Goal: Transaction & Acquisition: Purchase product/service

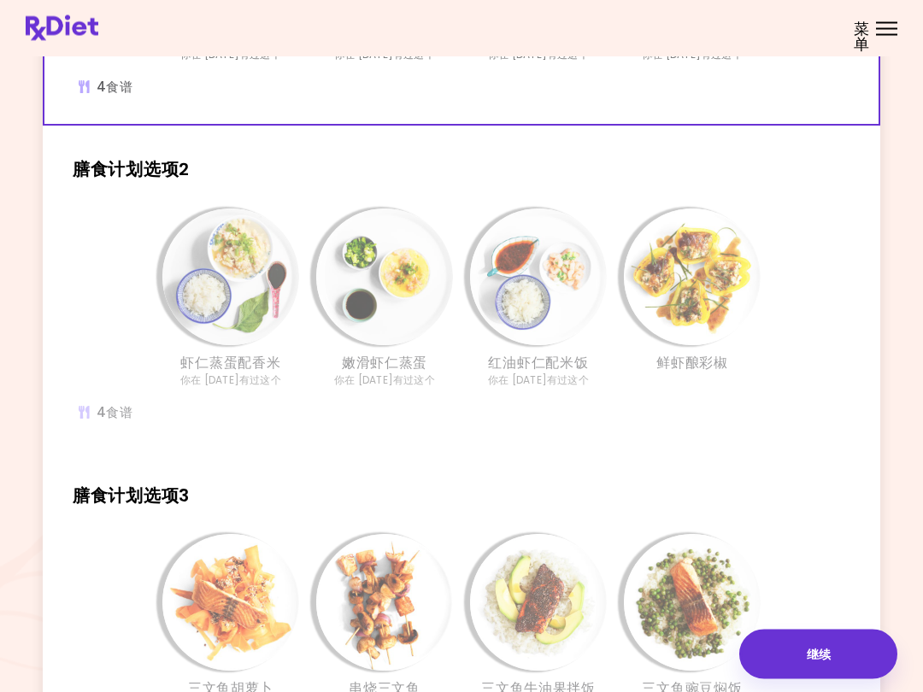
scroll to position [319, 0]
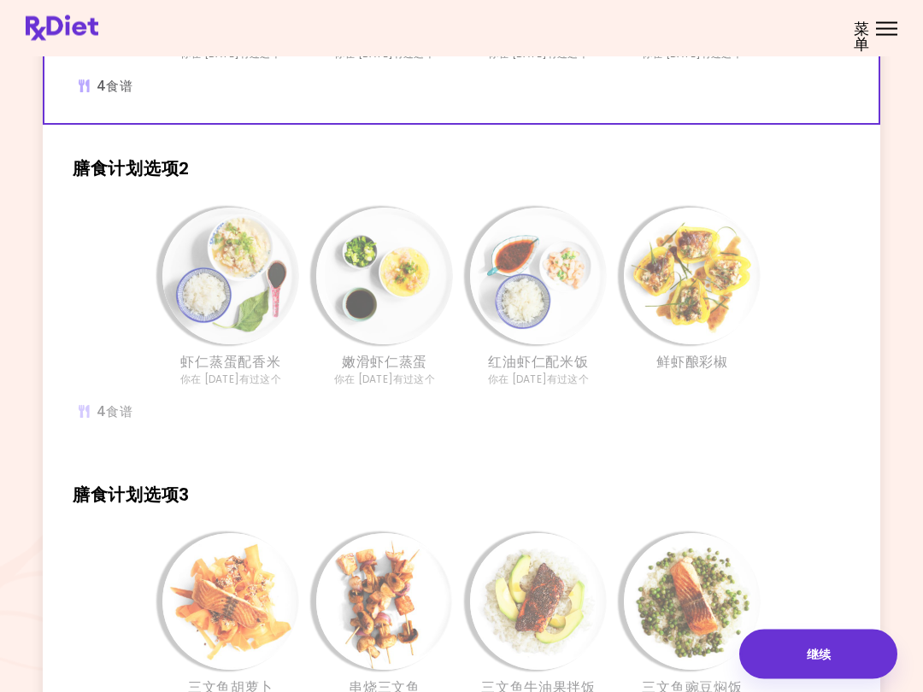
click at [532, 311] on img "信息 - 红油虾仁配米饭 - 膳食计划选项2" at bounding box center [538, 276] width 137 height 137
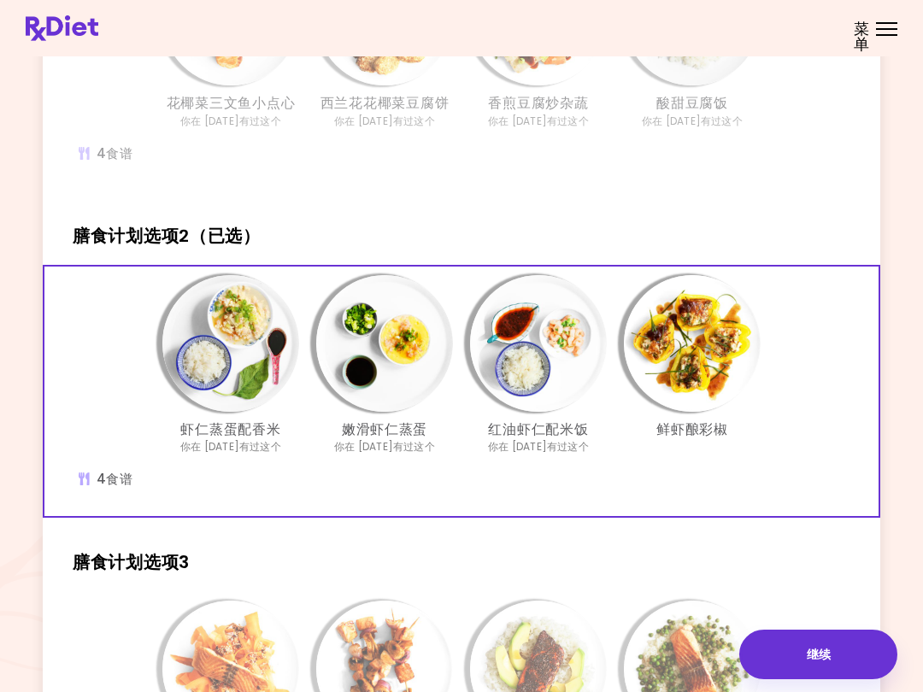
scroll to position [255, 0]
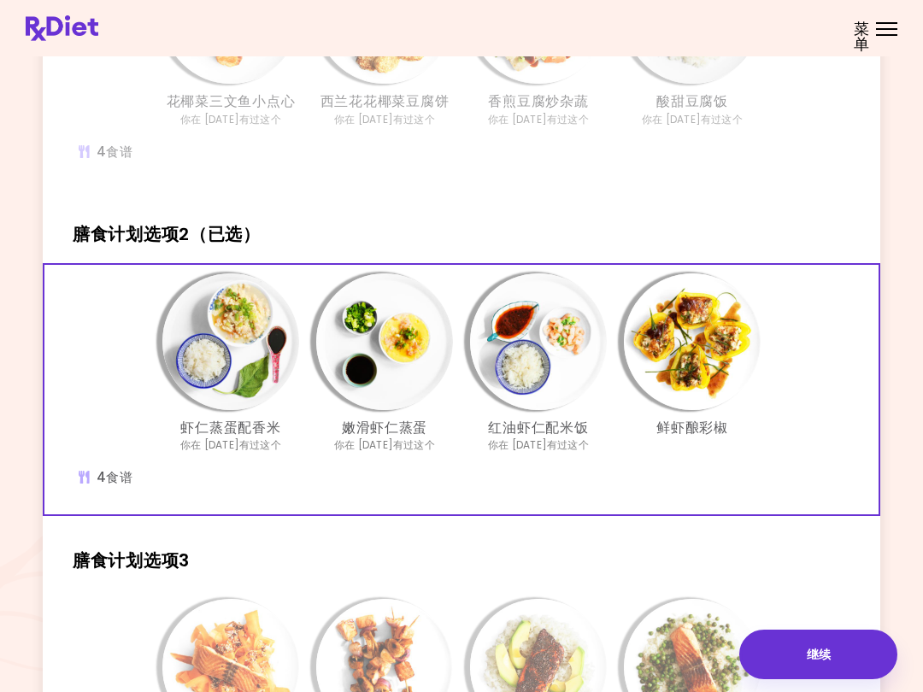
click at [688, 360] on img "信息 - 鲜虾酿彩椒 - 膳食计划选项2（已选）" at bounding box center [692, 341] width 137 height 137
click at [534, 361] on img "信息 - 红油虾仁配米饭 - 膳食计划选项2（已选）" at bounding box center [538, 341] width 137 height 137
click at [368, 372] on img "信息 - 嫩滑虾仁蒸蛋 - 膳食计划选项2（已选）" at bounding box center [384, 341] width 137 height 137
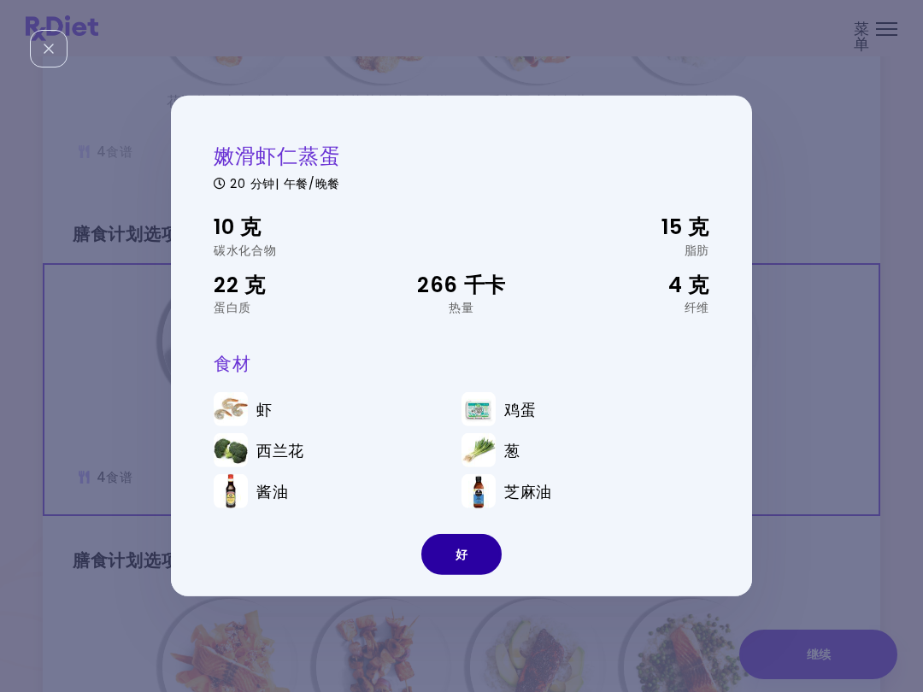
click at [464, 546] on button "好" at bounding box center [461, 554] width 80 height 41
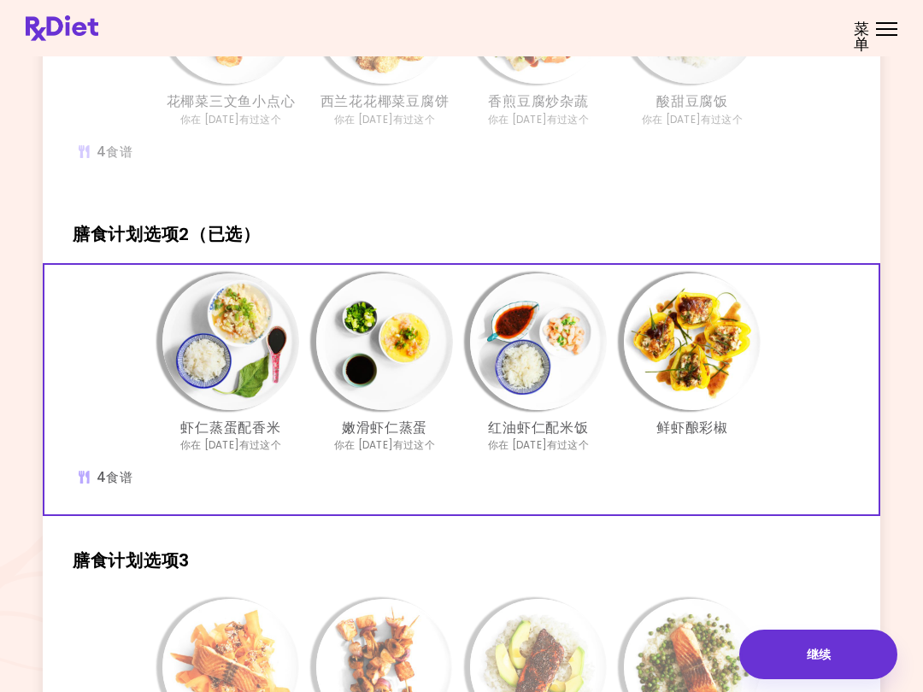
click at [243, 380] on img "信息 - 虾仁蒸蛋配香米 - 膳食计划选项2（已选）" at bounding box center [230, 341] width 137 height 137
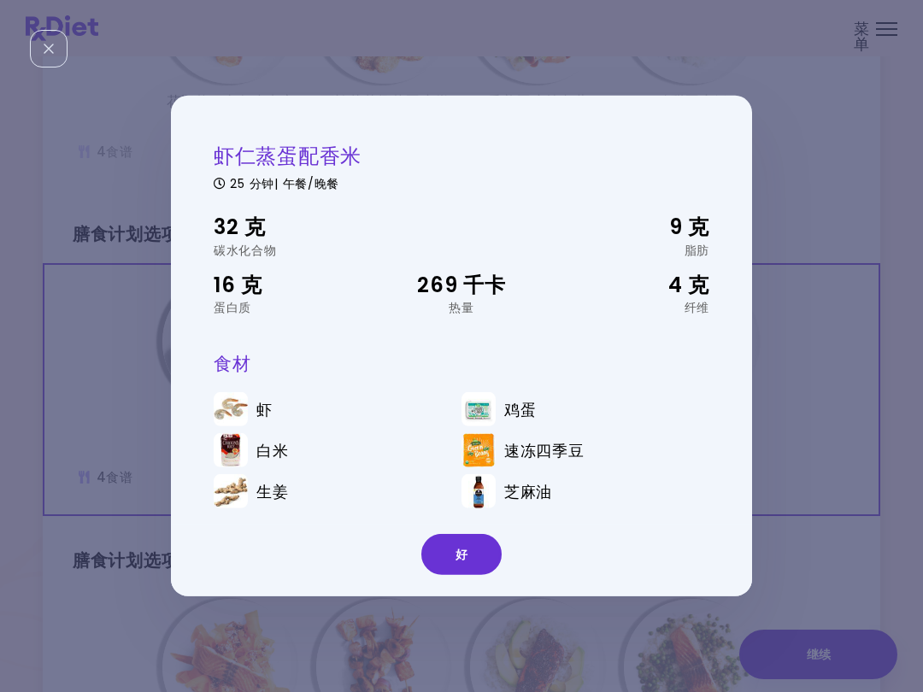
click at [459, 548] on button "好" at bounding box center [461, 554] width 80 height 41
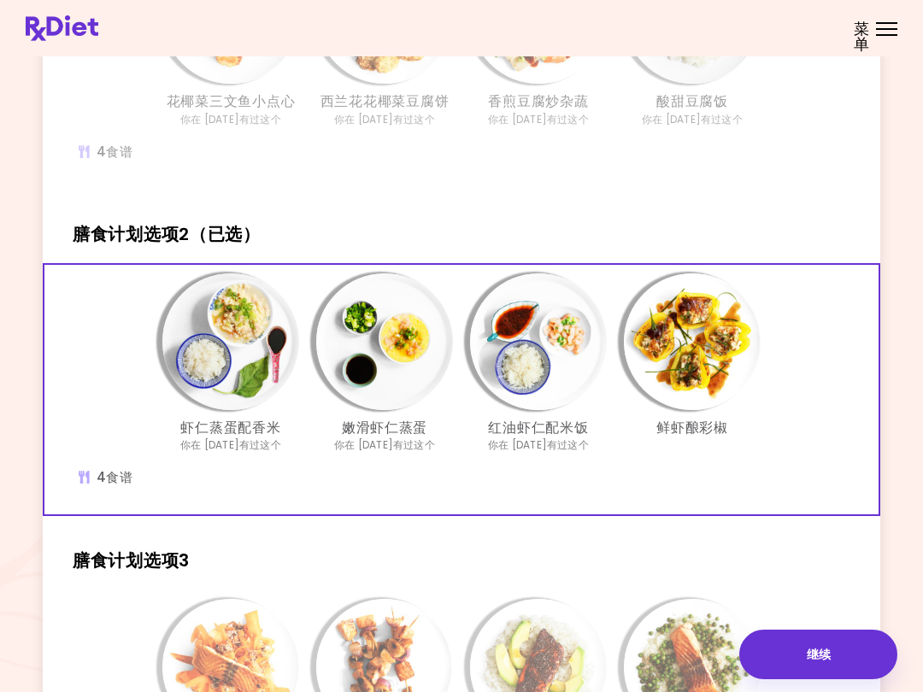
click at [694, 373] on img "信息 - 鲜虾酿彩椒 - 膳食计划选项2（已选）" at bounding box center [692, 341] width 137 height 137
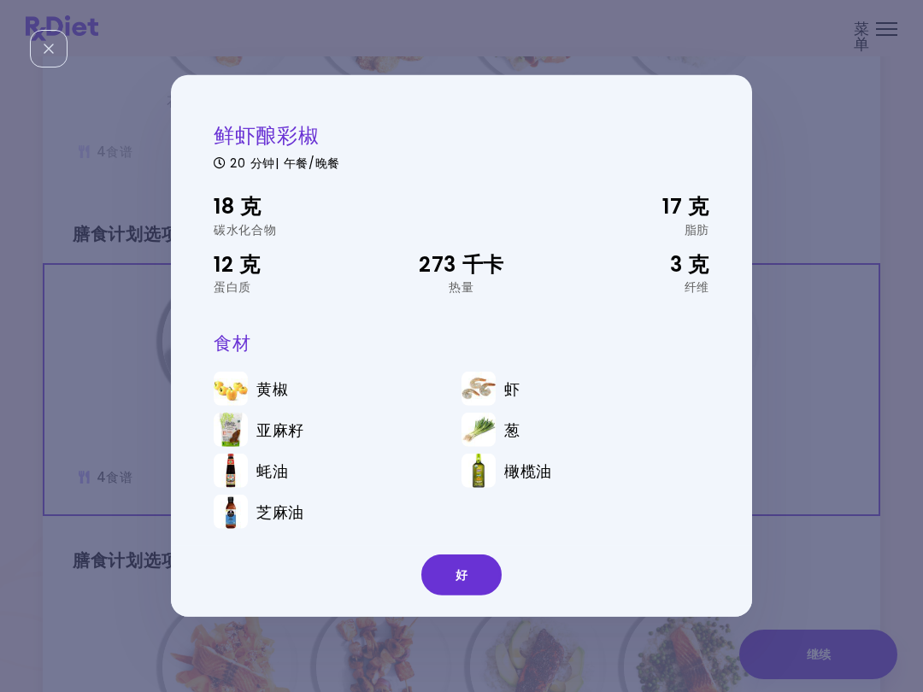
click at [451, 570] on button "好" at bounding box center [461, 574] width 80 height 41
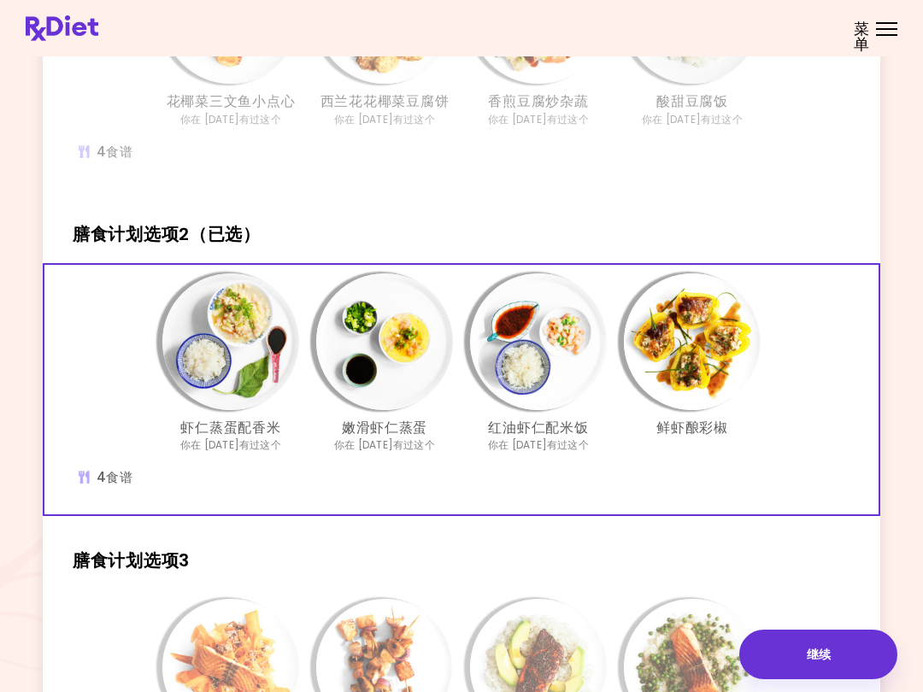
click at [533, 360] on img "信息 - 红油虾仁配米饭 - 膳食计划选项2（已选）" at bounding box center [538, 341] width 137 height 137
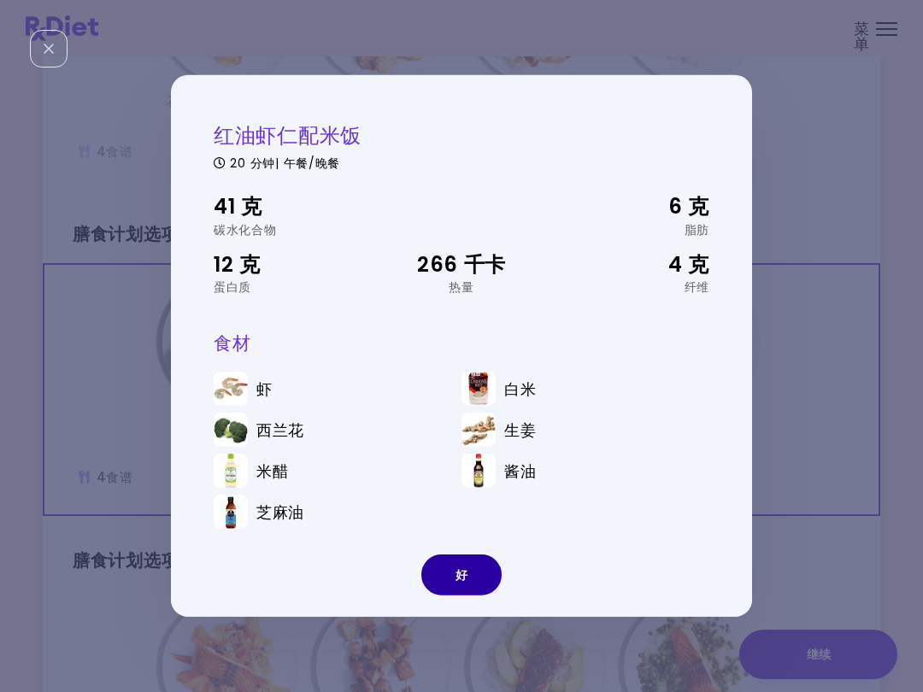
click at [462, 561] on button "好" at bounding box center [461, 574] width 80 height 41
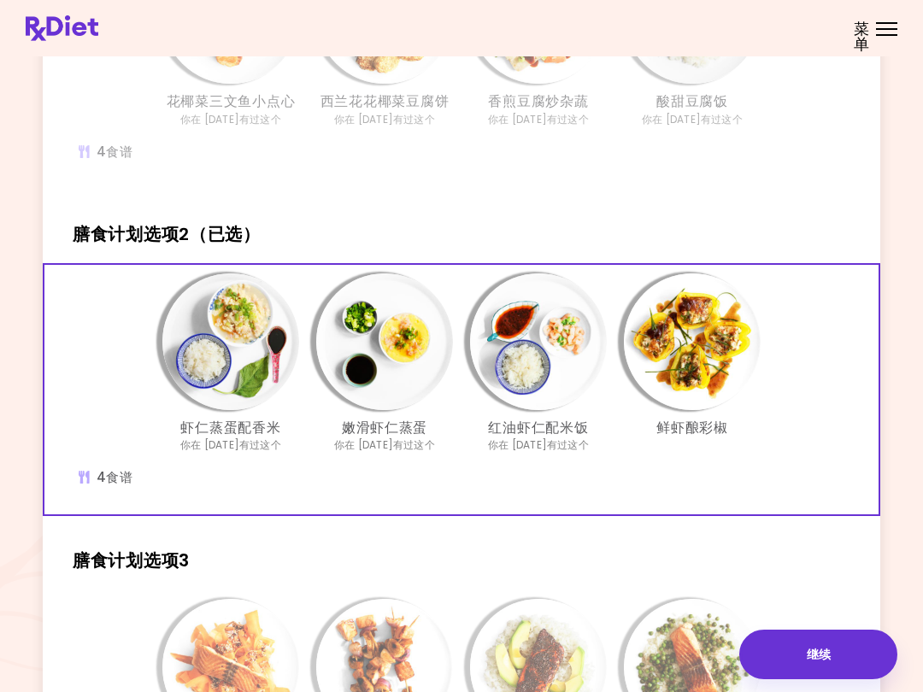
click at [392, 367] on img "信息 - 嫩滑虾仁蒸蛋 - 膳食计划选项2（已选）" at bounding box center [384, 341] width 137 height 137
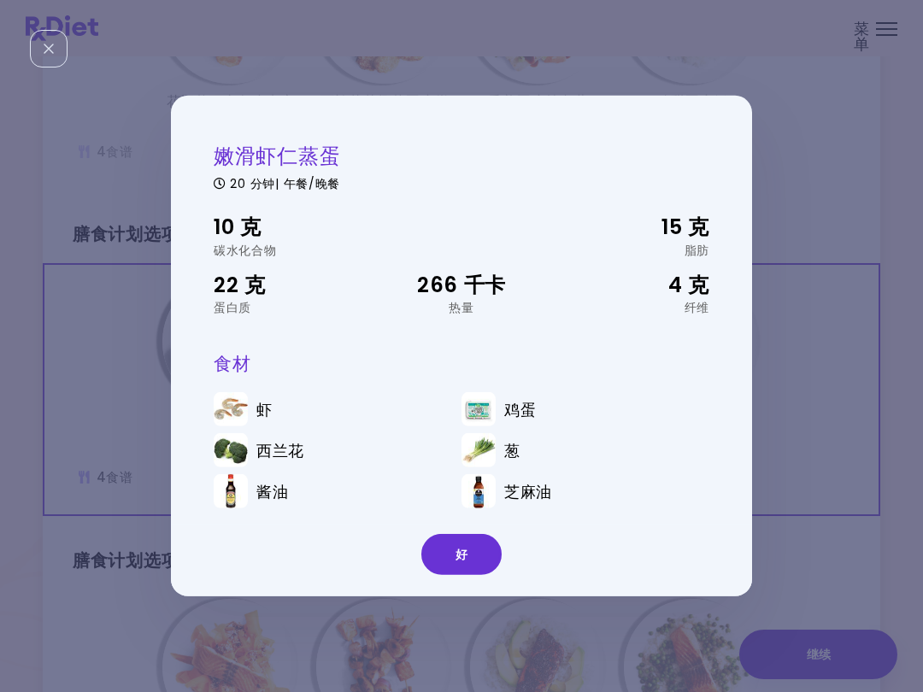
click at [453, 549] on button "好" at bounding box center [461, 554] width 80 height 41
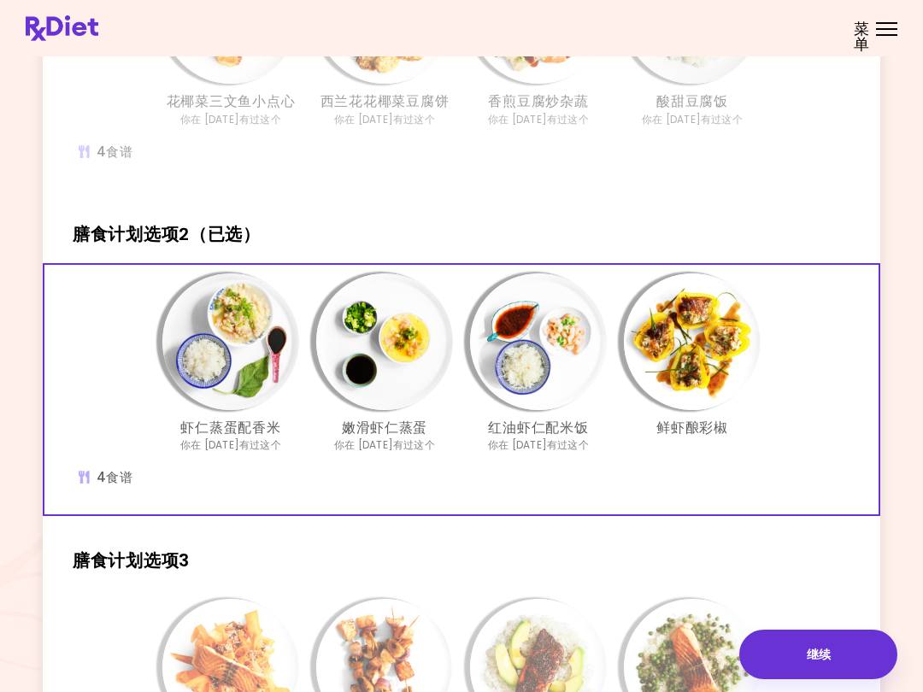
click at [695, 359] on img "信息 - 鲜虾酿彩椒 - 膳食计划选项2（已选）" at bounding box center [692, 341] width 137 height 137
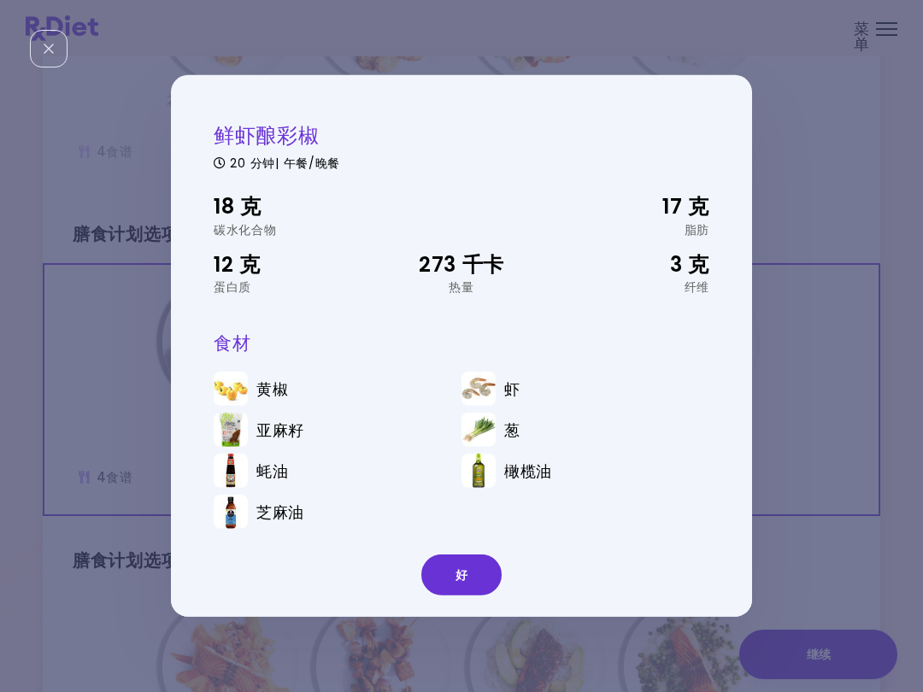
click at [469, 562] on button "好" at bounding box center [461, 574] width 80 height 41
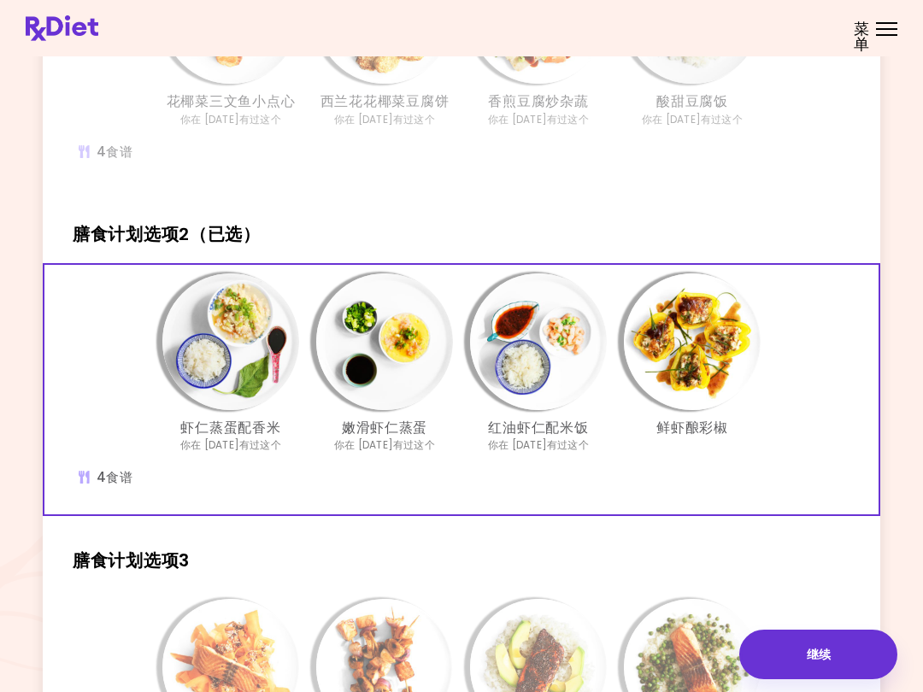
click at [702, 354] on img "信息 - 鲜虾酿彩椒 - 膳食计划选项2（已选）" at bounding box center [692, 341] width 137 height 137
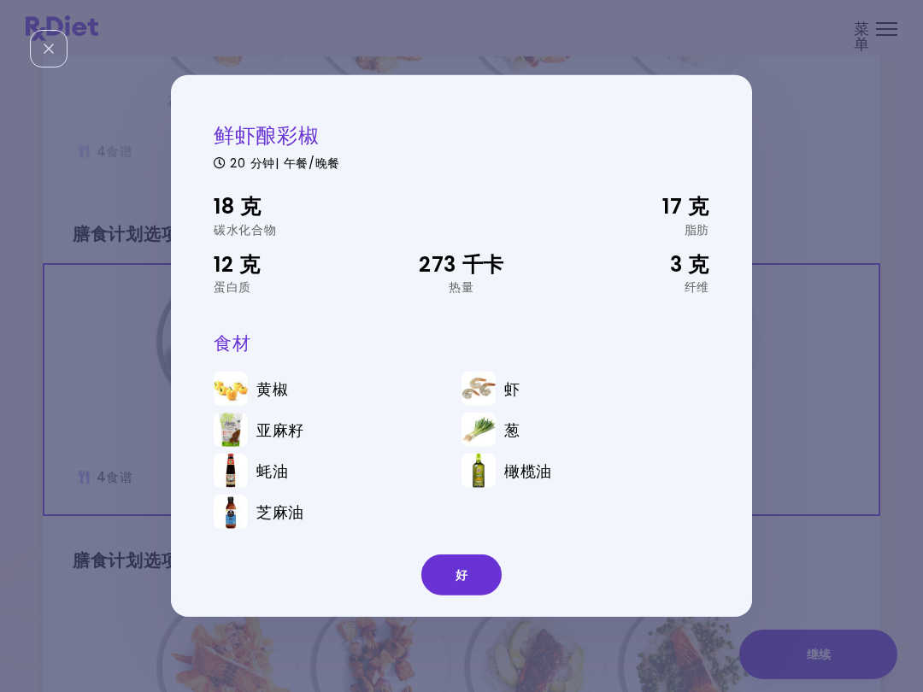
click at [454, 569] on button "好" at bounding box center [461, 574] width 80 height 41
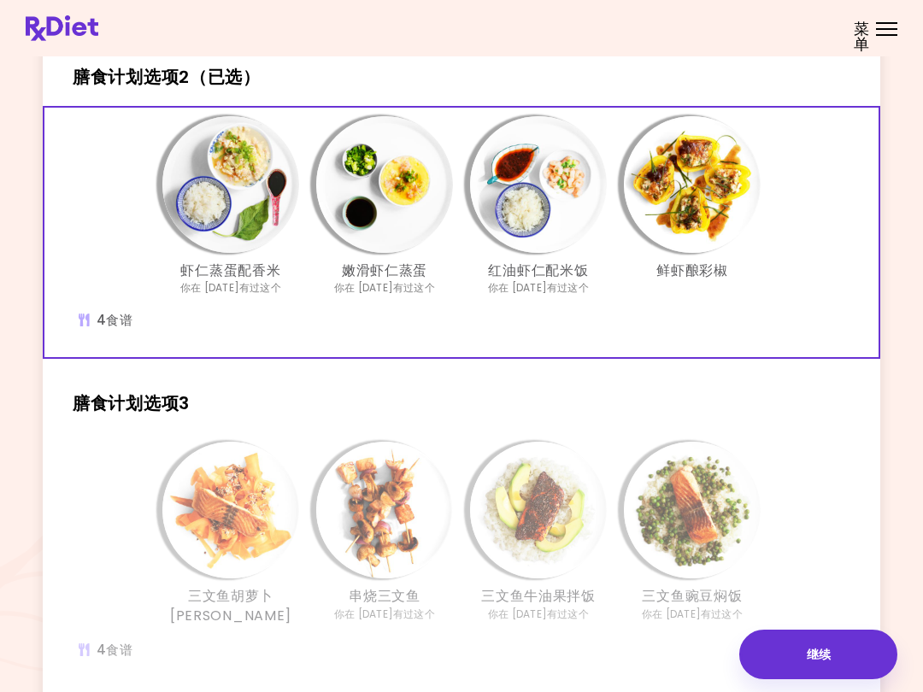
scroll to position [411, 0]
click at [817, 659] on button "继续" at bounding box center [818, 655] width 158 height 50
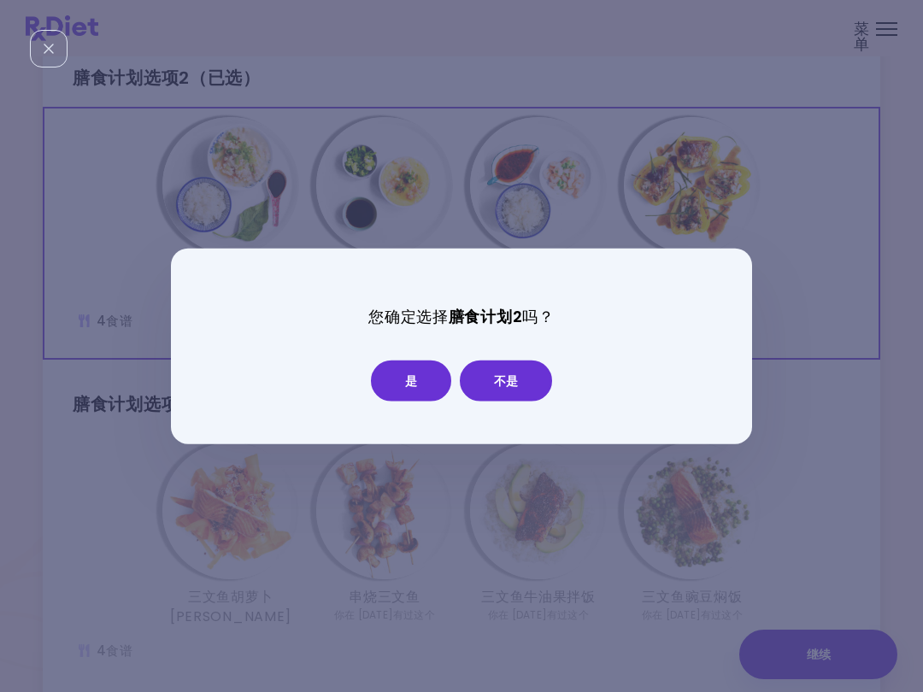
click at [416, 380] on button "是" at bounding box center [411, 380] width 80 height 41
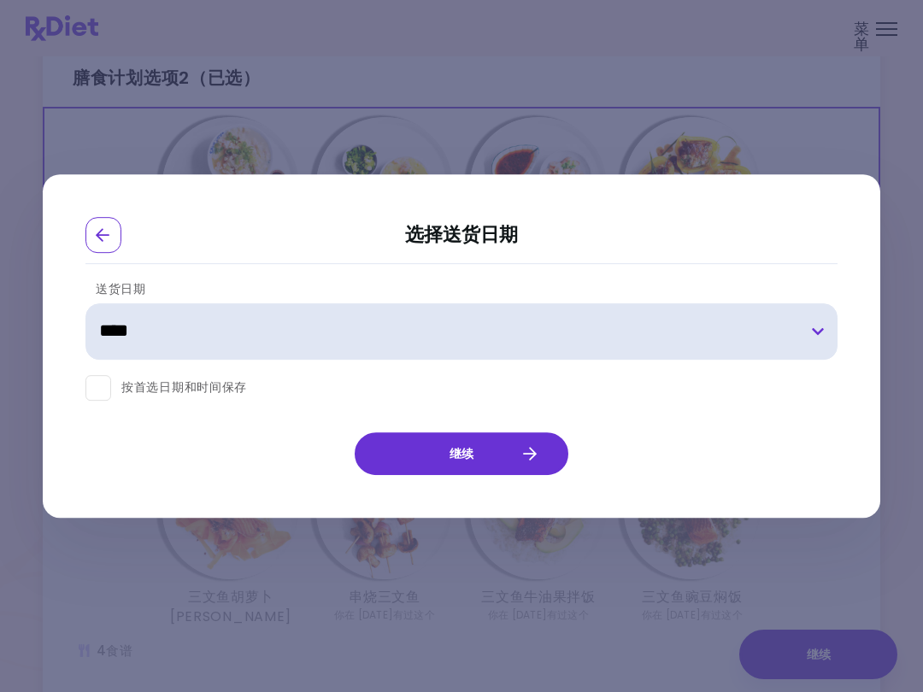
click at [809, 334] on select "**********" at bounding box center [461, 331] width 752 height 56
select select "**********"
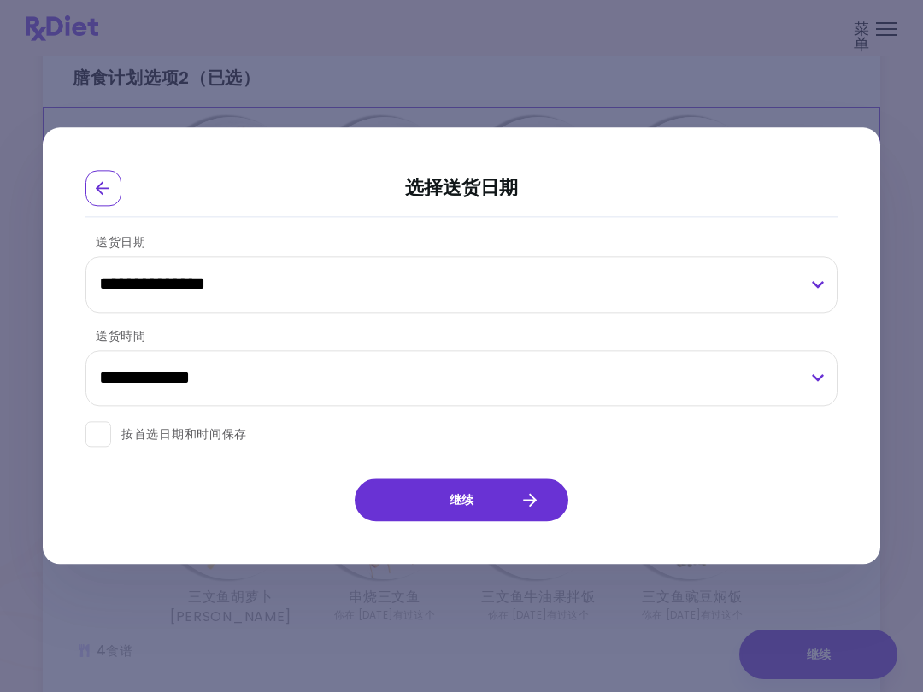
click at [496, 501] on button "继续" at bounding box center [461, 500] width 214 height 43
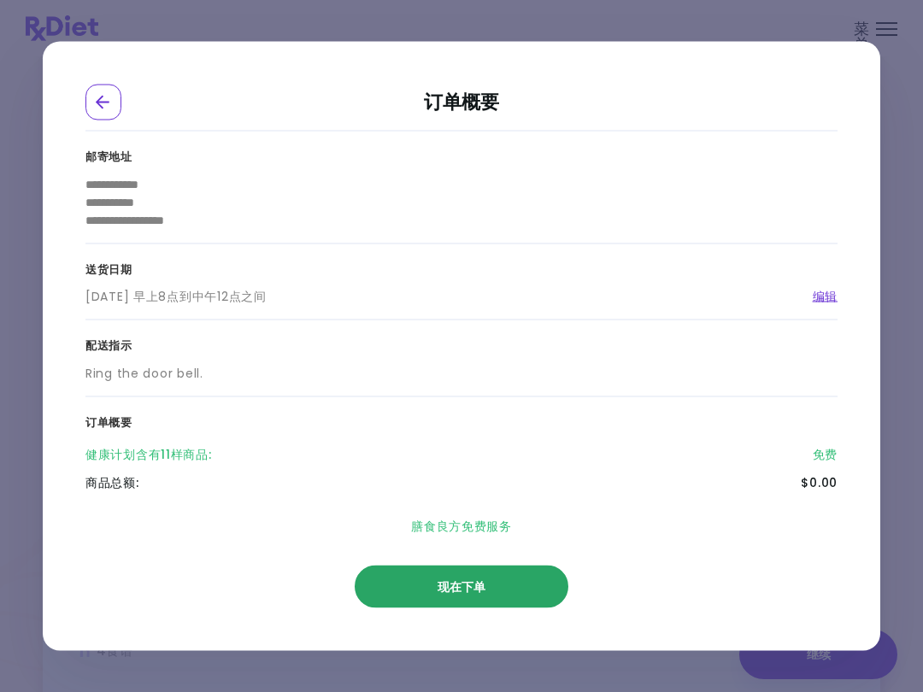
click at [509, 584] on button "现在下单" at bounding box center [461, 586] width 214 height 43
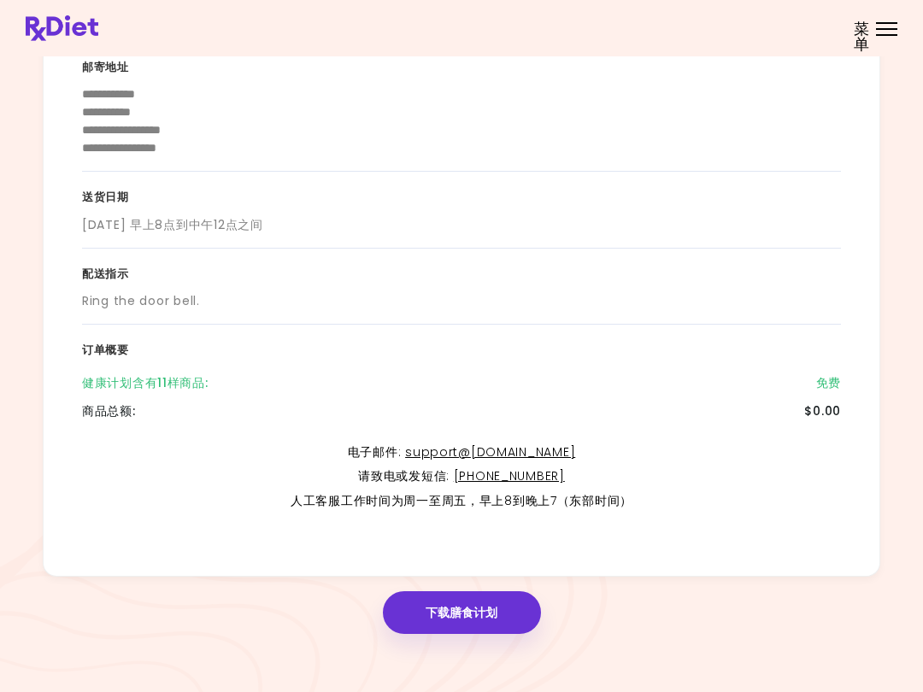
scroll to position [179, 0]
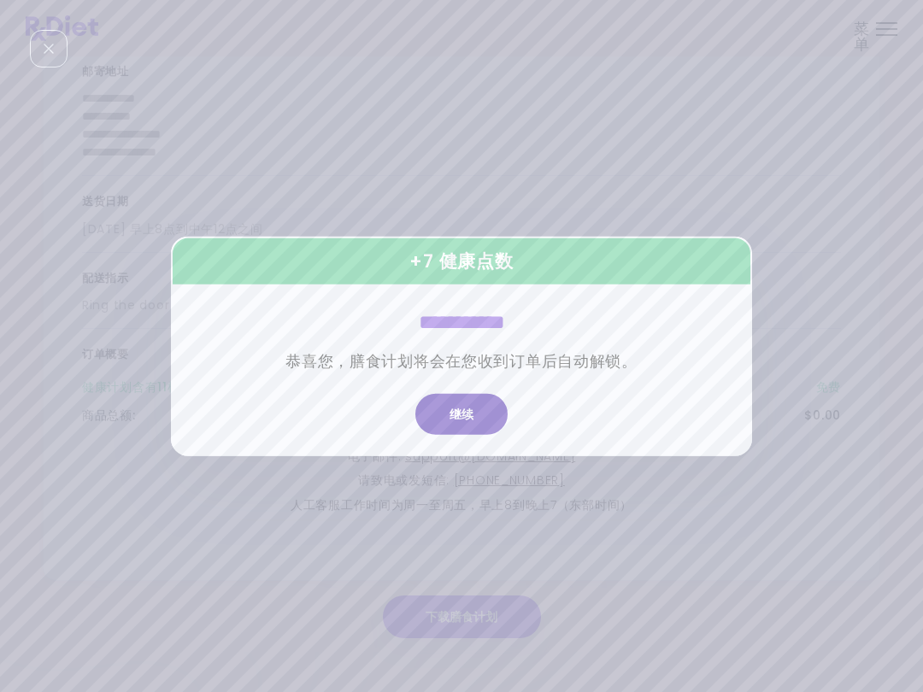
click at [463, 411] on button "继续" at bounding box center [461, 413] width 92 height 41
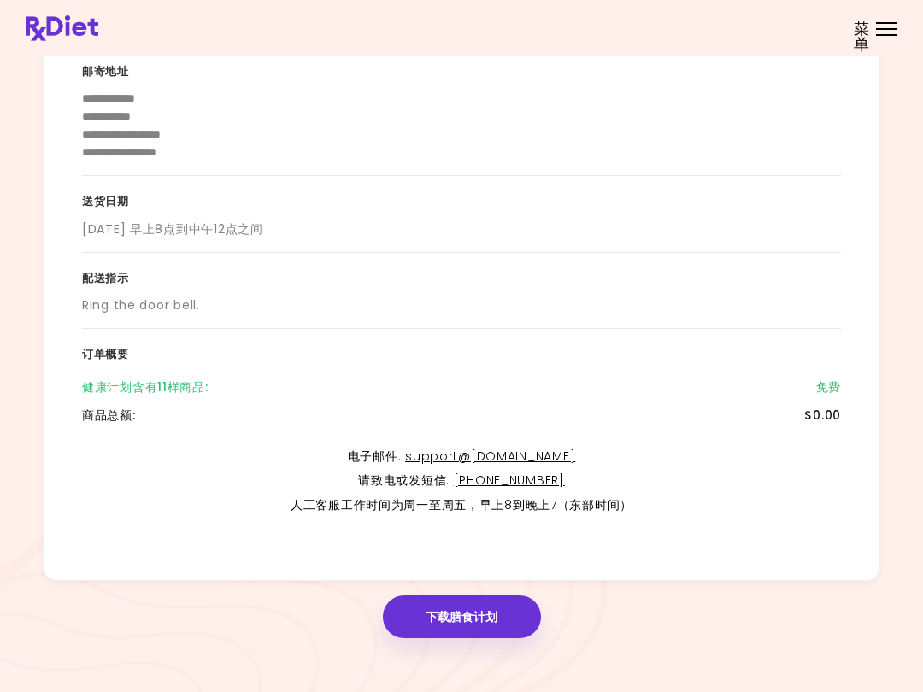
click at [455, 616] on button "下载膳食计划" at bounding box center [462, 616] width 158 height 43
click at [460, 622] on button "下载膳食计划" at bounding box center [462, 616] width 158 height 43
click at [492, 609] on button "下载膳食计划" at bounding box center [462, 616] width 158 height 43
